Goal: Task Accomplishment & Management: Manage account settings

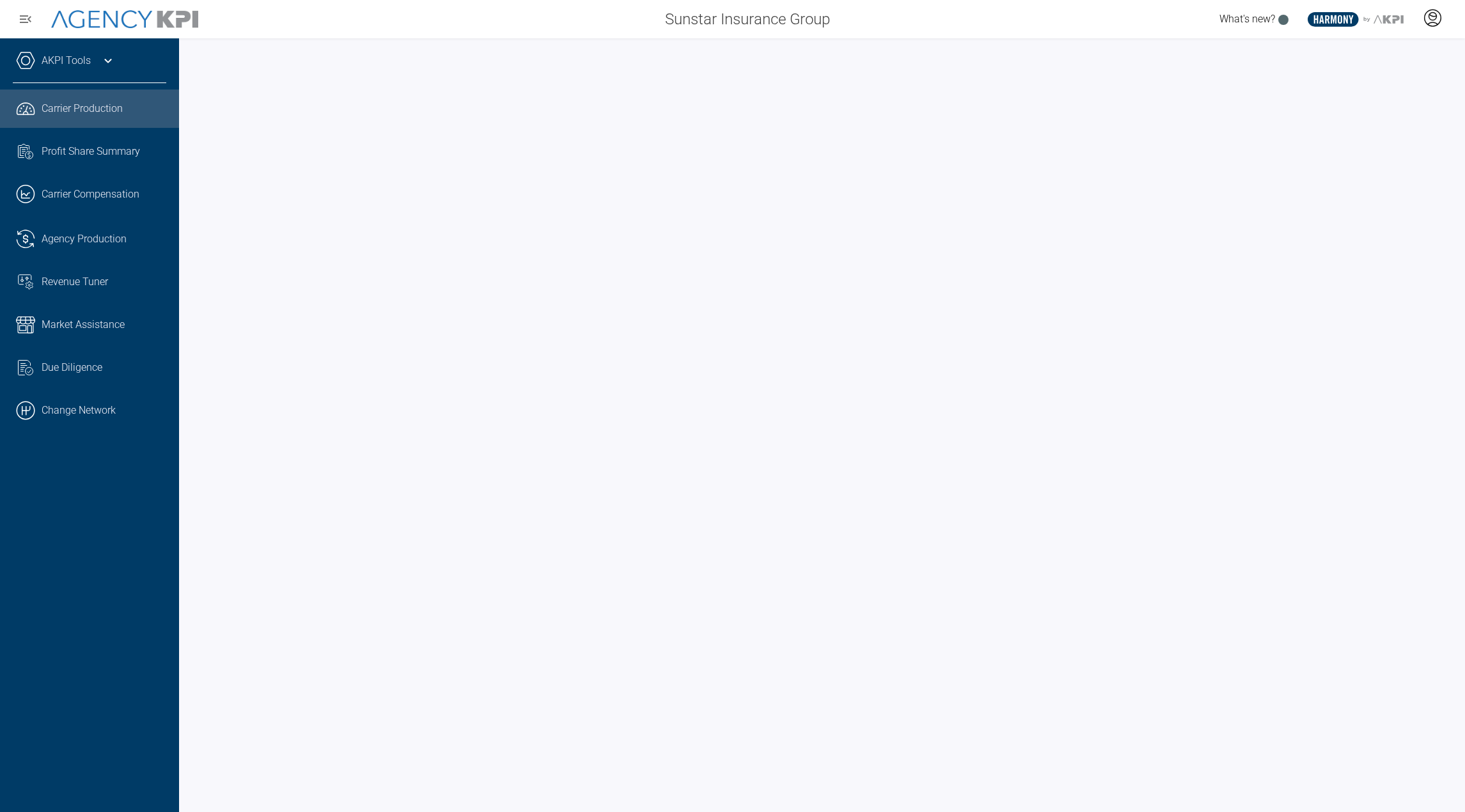
click at [1437, 25] on icon at bounding box center [1432, 18] width 19 height 19
click at [1380, 52] on span "Admin Portal" at bounding box center [1371, 54] width 56 height 11
click at [86, 52] on div "AKPI Tools" at bounding box center [90, 67] width 153 height 32
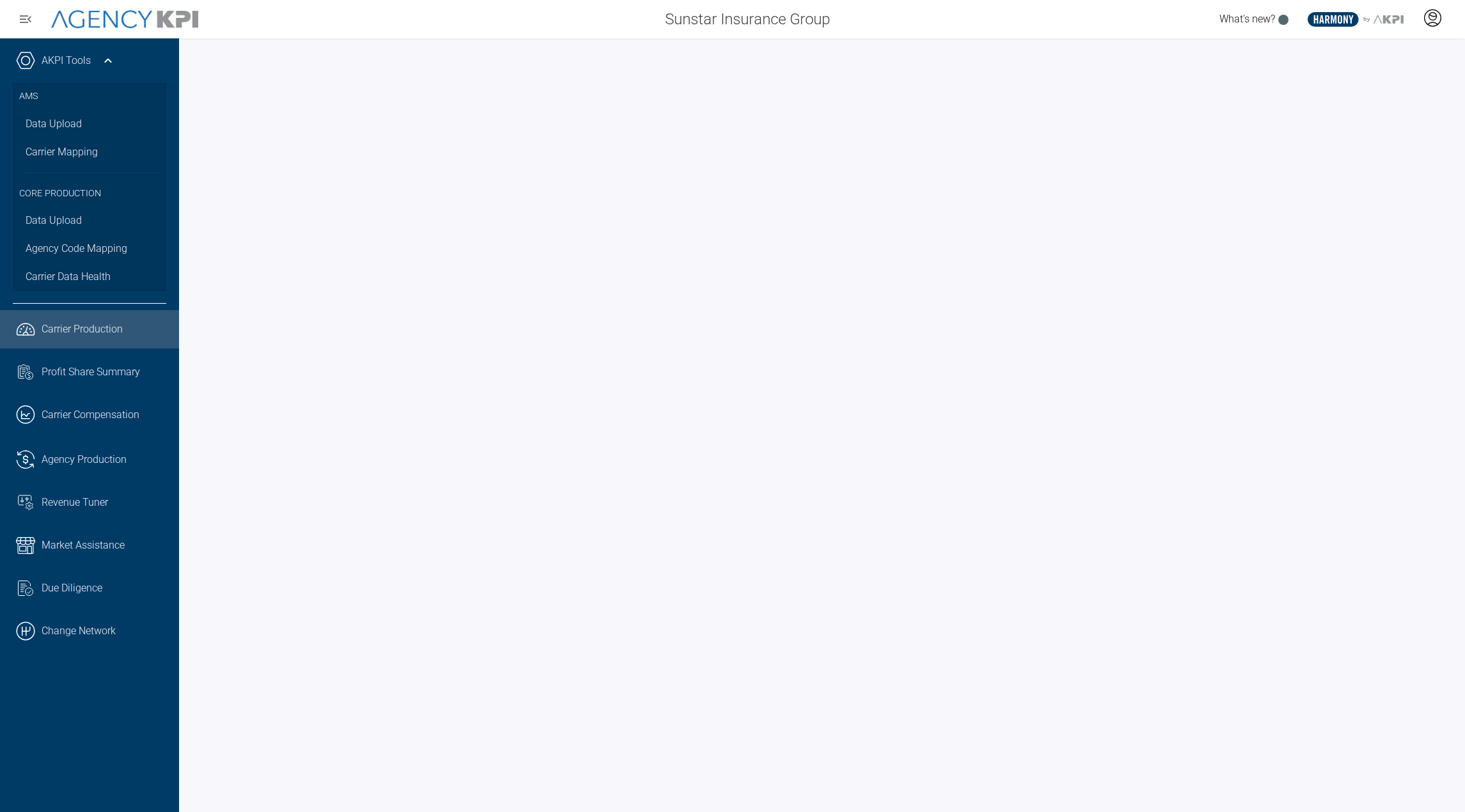
click at [1440, 16] on icon at bounding box center [1432, 18] width 17 height 17
click at [1399, 87] on li "Log Out" at bounding box center [1381, 89] width 138 height 26
